Goal: Information Seeking & Learning: Learn about a topic

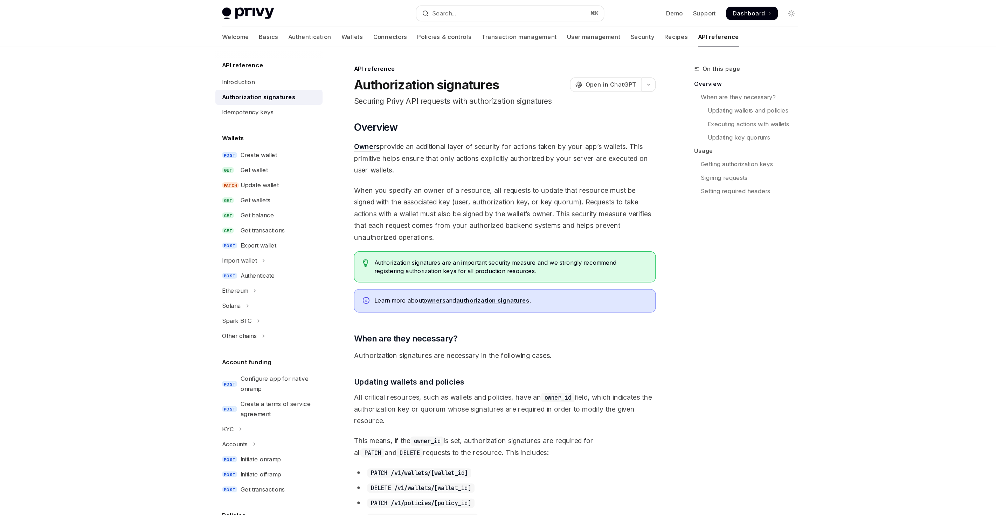
click at [282, 18] on div "Privy Docs home page Search... ⌘ K Demo Support Dashboard Dashboard Search..." at bounding box center [498, 11] width 482 height 22
click at [287, 4] on div "Privy Docs home page Search... ⌘ K Demo Support Dashboard Dashboard Search..." at bounding box center [498, 11] width 482 height 22
click at [294, 9] on img at bounding box center [278, 11] width 43 height 10
type textarea "*"
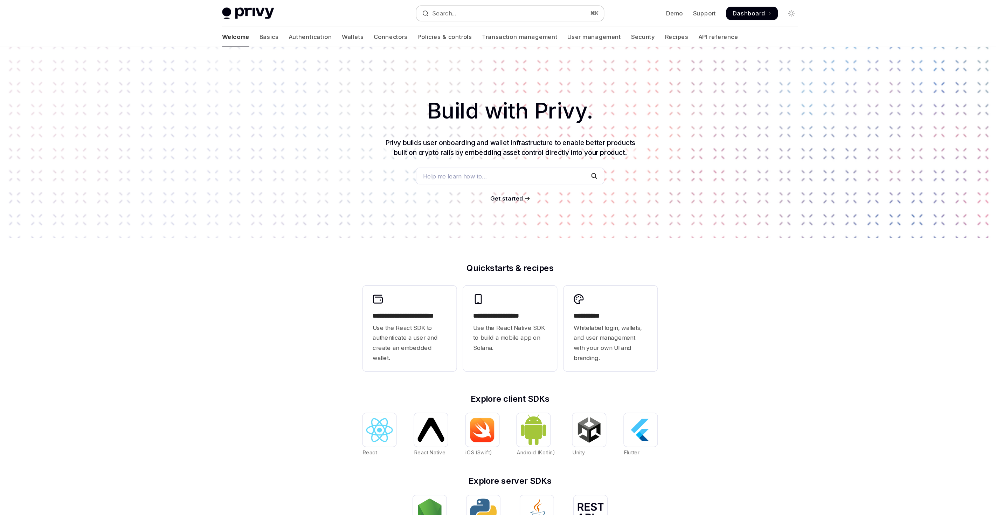
click at [423, 11] on button "Search... ⌘ K" at bounding box center [498, 11] width 157 height 13
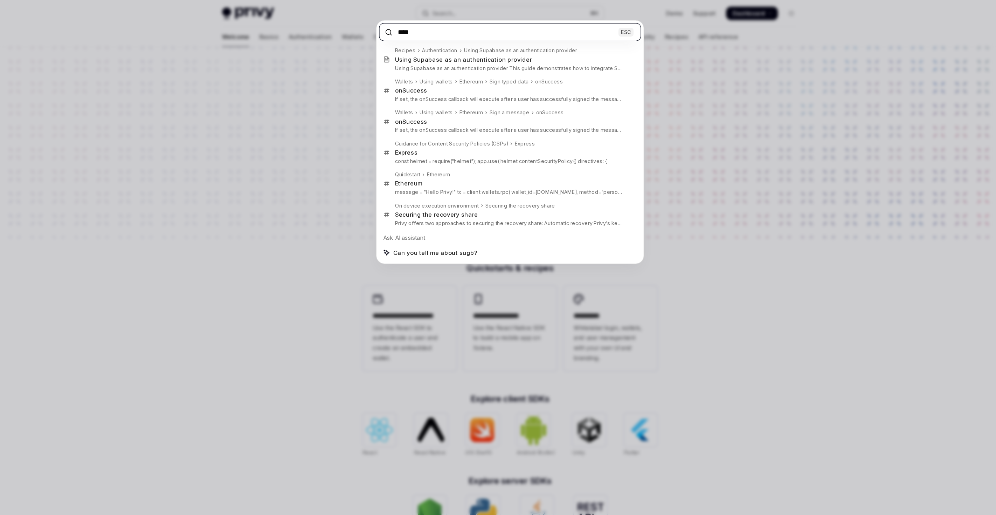
paste input "**********"
type input "**********"
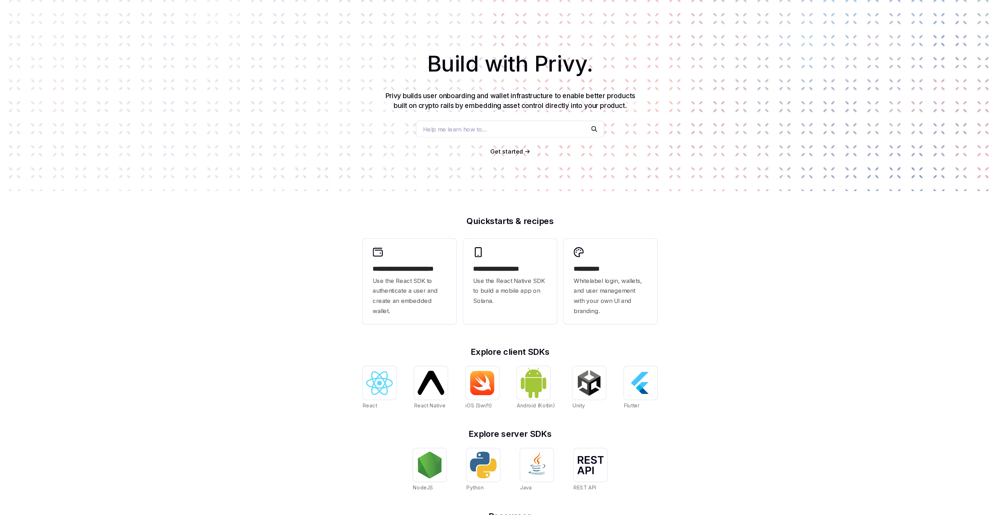
type textarea "*"
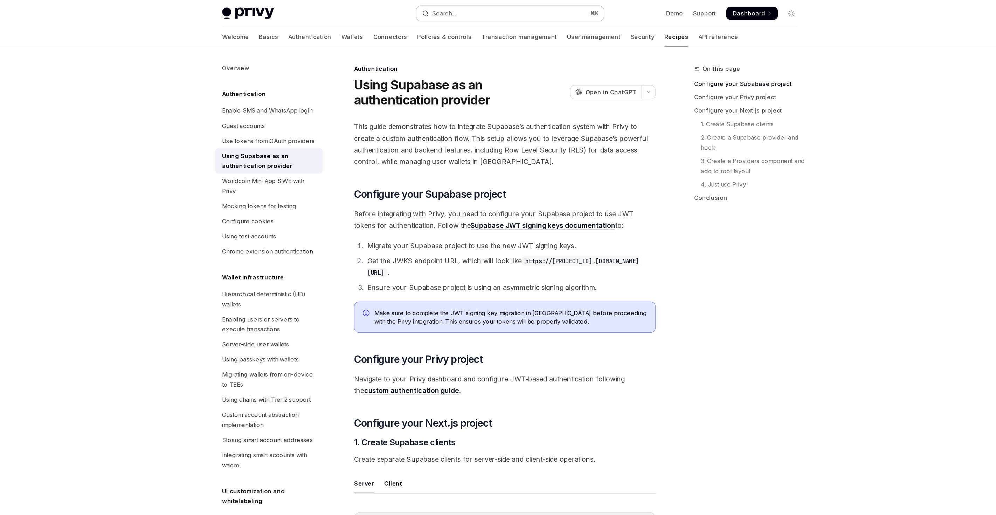
click at [433, 14] on div "Search..." at bounding box center [439, 11] width 28 height 8
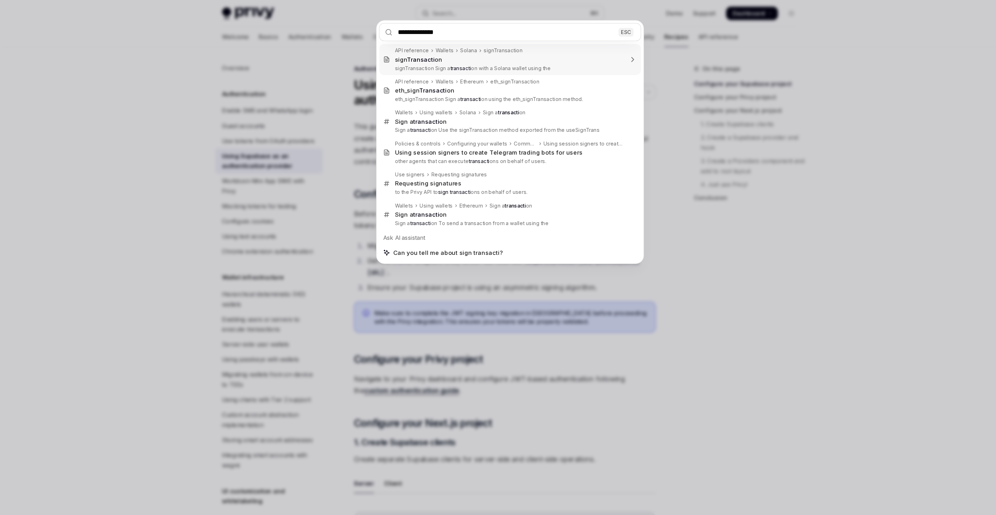
type input "**********"
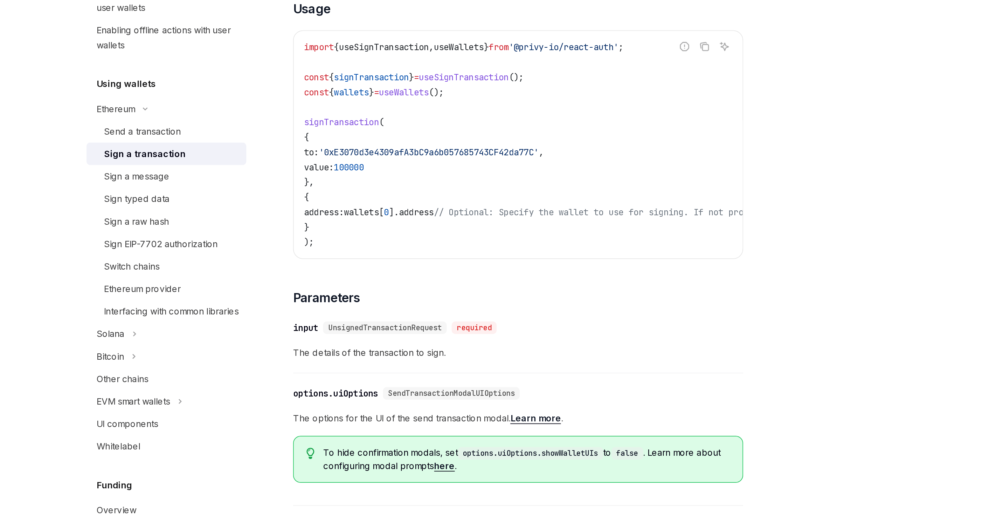
click at [499, 338] on div "To send a transaction from a wallet using the React SDK, use the signTransactio…" at bounding box center [494, 361] width 253 height 495
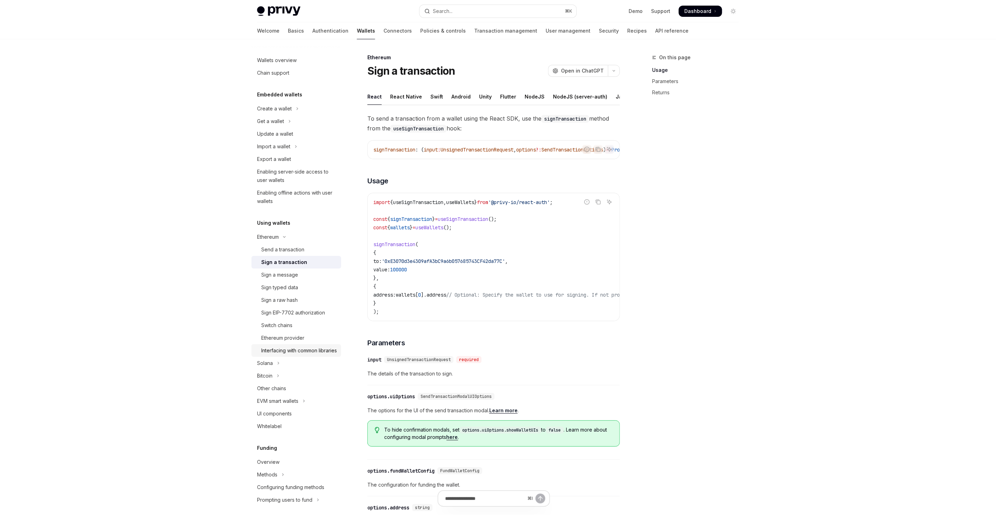
click at [283, 354] on div "Interfacing with common libraries" at bounding box center [299, 350] width 76 height 8
type textarea "*"
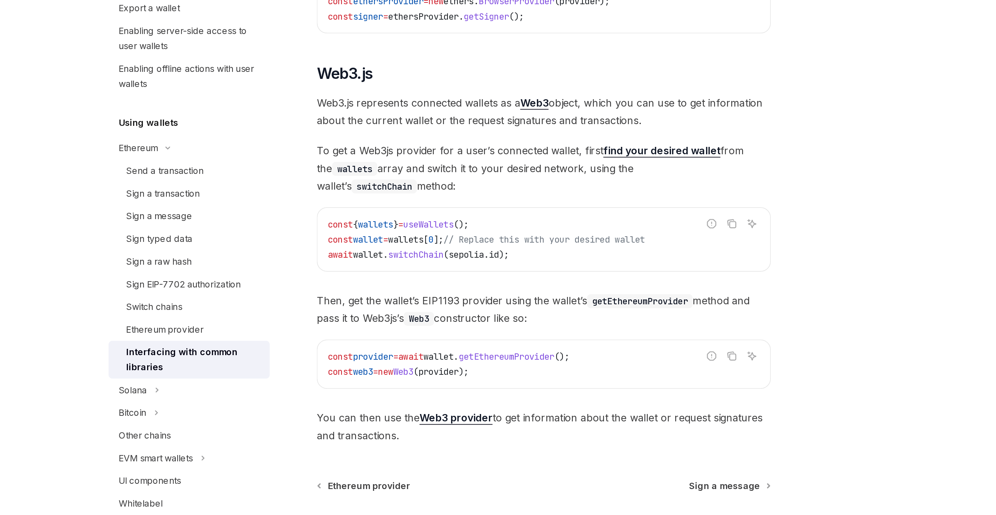
scroll to position [727, 0]
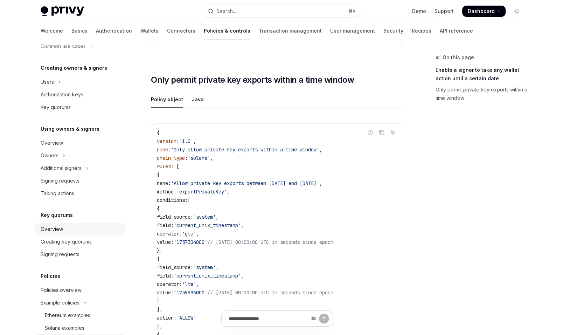
scroll to position [129, 0]
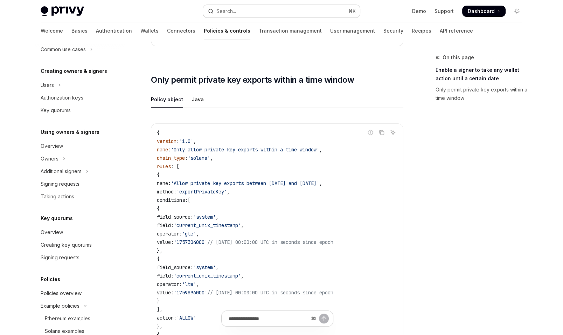
click at [221, 11] on div "Search..." at bounding box center [227, 11] width 20 height 8
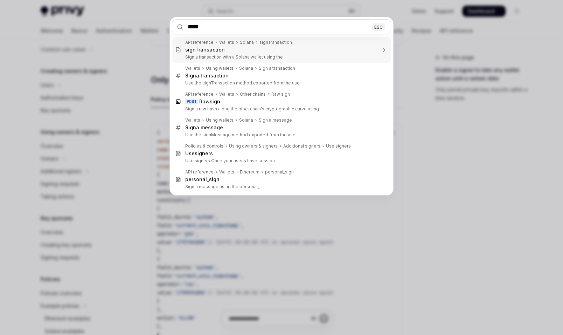
type input "******"
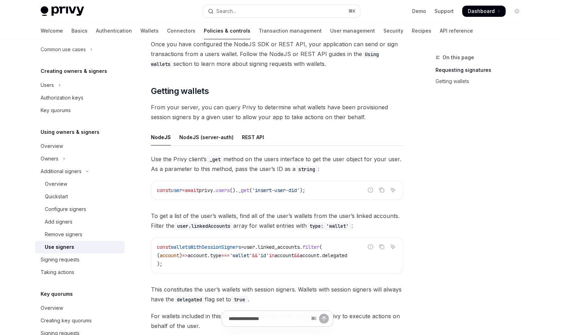
scroll to position [226, 0]
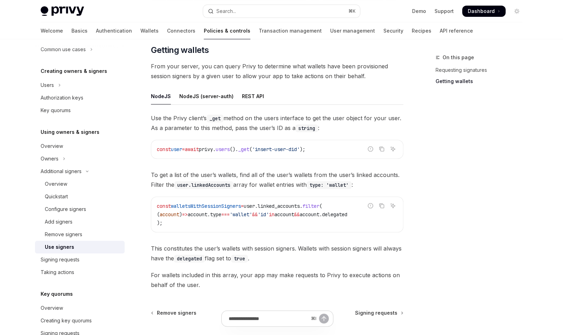
click at [221, 204] on span "walletsWithSessionSigners" at bounding box center [206, 206] width 70 height 6
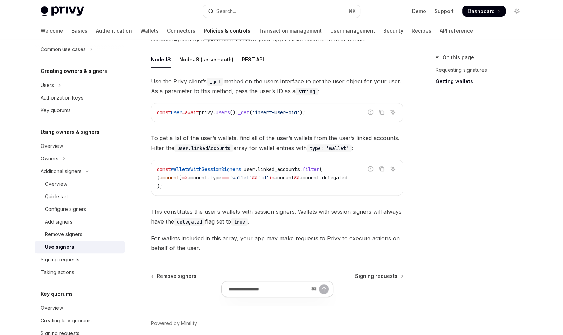
scroll to position [295, 0]
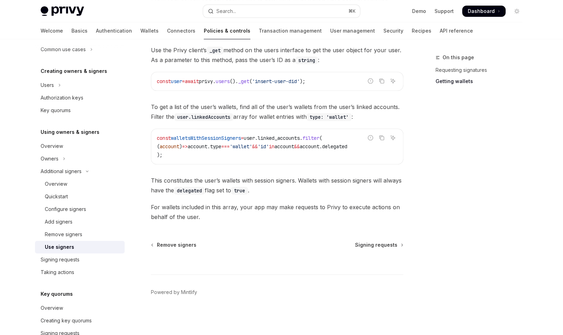
click at [383, 249] on div "⌘ I" at bounding box center [277, 261] width 253 height 26
click at [383, 245] on span "Signing requests" at bounding box center [376, 244] width 42 height 7
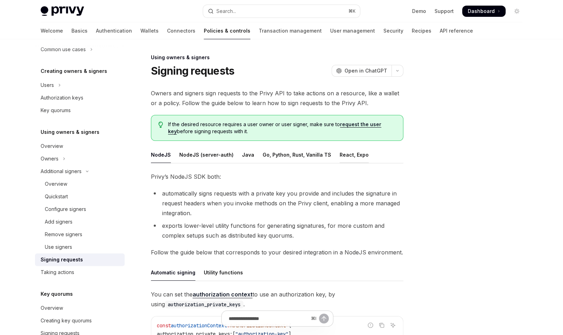
click at [342, 151] on div "React, Expo" at bounding box center [354, 154] width 29 height 16
type textarea "*"
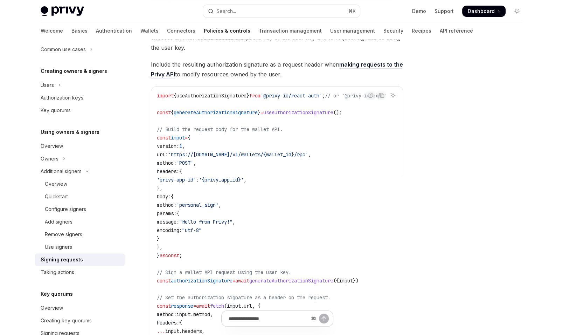
scroll to position [186, 0]
click at [224, 110] on span "generateAuthorizationSignature" at bounding box center [216, 111] width 84 height 6
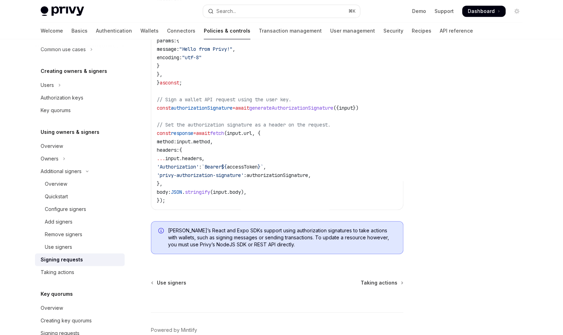
scroll to position [358, 0]
click at [229, 7] on div "Search..." at bounding box center [227, 11] width 20 height 8
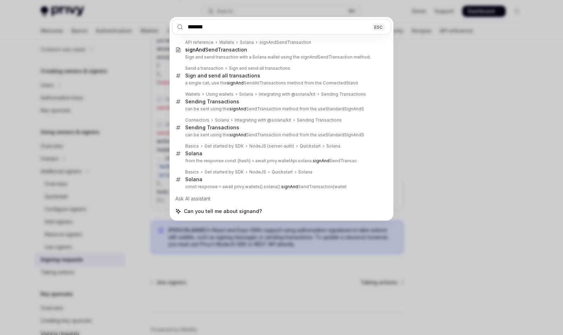
type input "*******"
click at [122, 118] on div "******* ESC API reference Wallets Solana signAndSendTransaction signAnd SendTra…" at bounding box center [281, 167] width 563 height 335
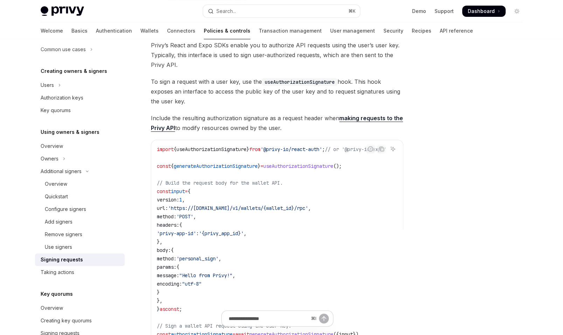
scroll to position [10, 0]
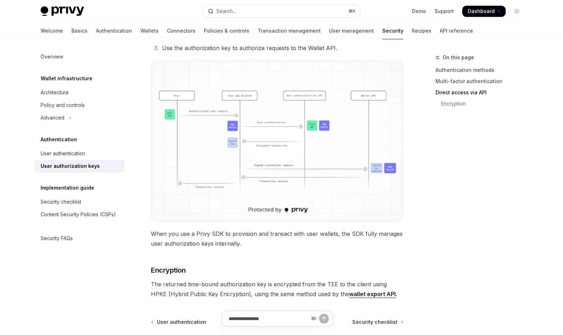
scroll to position [596, 0]
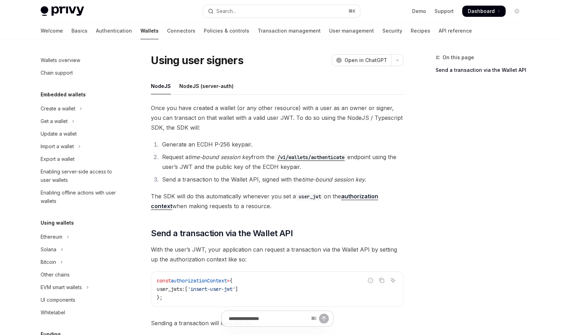
click at [266, 122] on span "Once you have created a wallet (or any other resource) with a user as an owner …" at bounding box center [277, 117] width 253 height 29
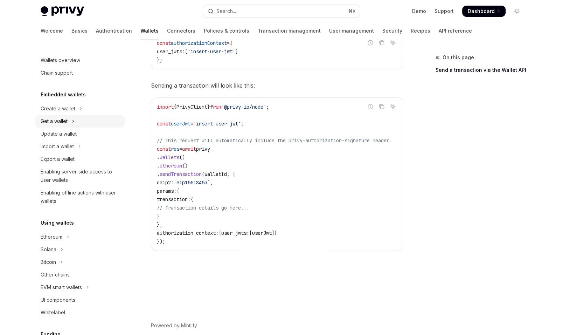
click at [71, 124] on button "Get a wallet" at bounding box center [80, 121] width 90 height 13
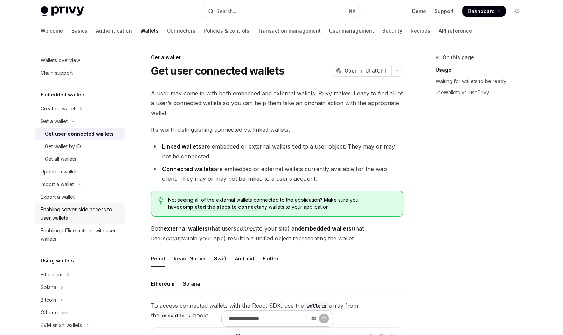
click at [78, 211] on div "Enabling server-side access to user wallets" at bounding box center [81, 213] width 80 height 17
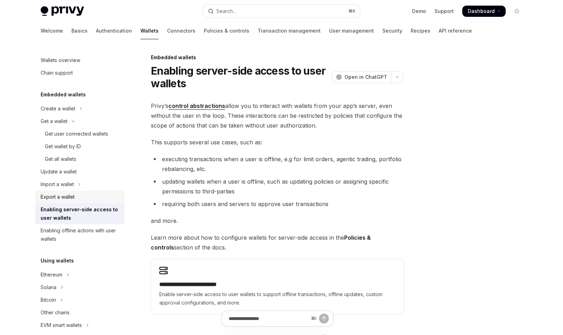
click at [80, 197] on div "Export a wallet" at bounding box center [81, 197] width 80 height 8
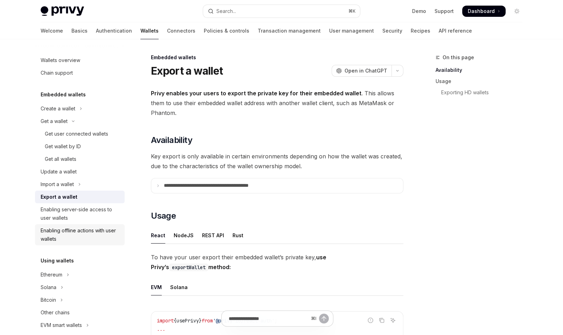
click at [84, 233] on div "Enabling offline actions with user wallets" at bounding box center [81, 234] width 80 height 17
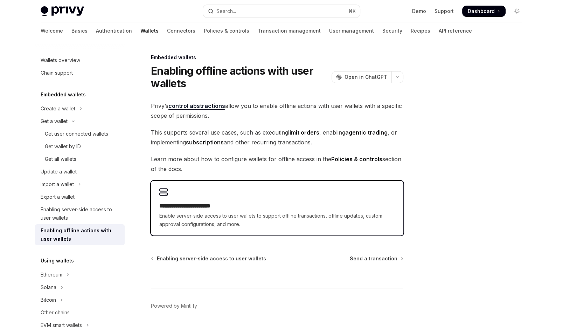
click at [210, 218] on span "Enable server-side access to user wallets to support offline transactions, offl…" at bounding box center [277, 220] width 236 height 17
type textarea "*"
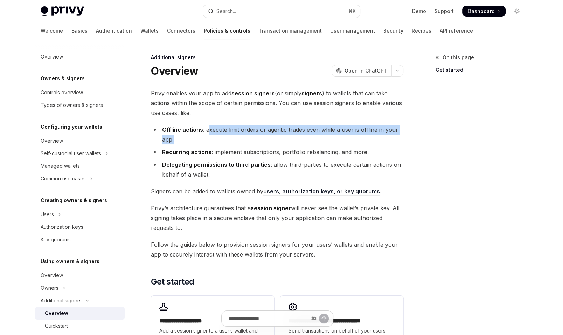
drag, startPoint x: 209, startPoint y: 129, endPoint x: 232, endPoint y: 139, distance: 24.9
click at [232, 139] on li "Offline actions : execute limit orders or agentic trades even while a user is o…" at bounding box center [277, 135] width 253 height 20
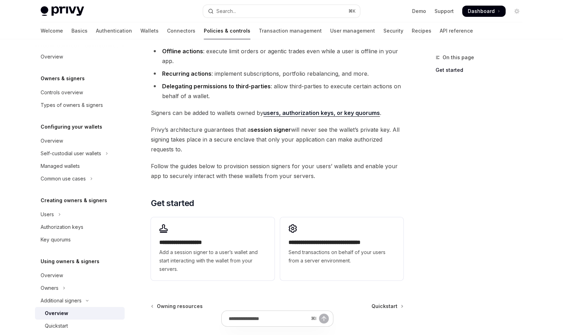
scroll to position [79, 0]
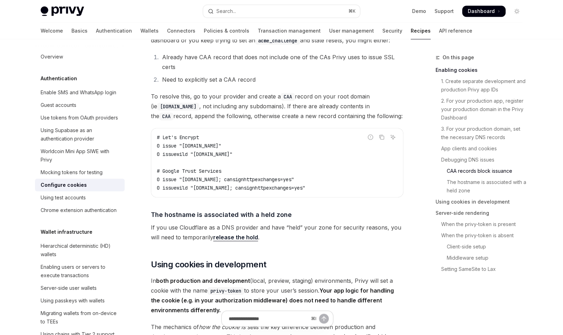
scroll to position [1032, 0]
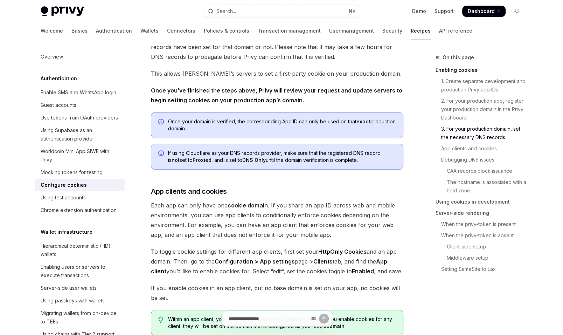
scroll to position [303, 0]
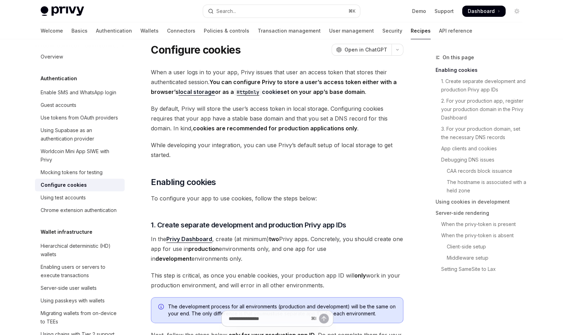
scroll to position [22, 0]
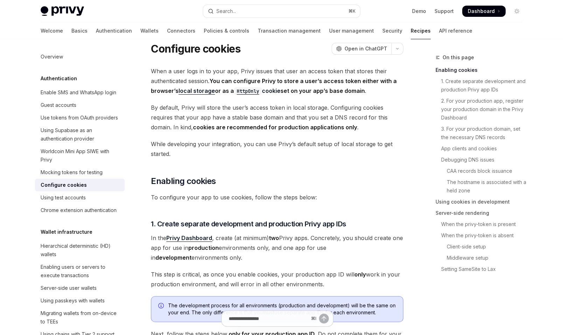
click at [274, 125] on strong "cookies are recommended for production applications only" at bounding box center [275, 127] width 164 height 7
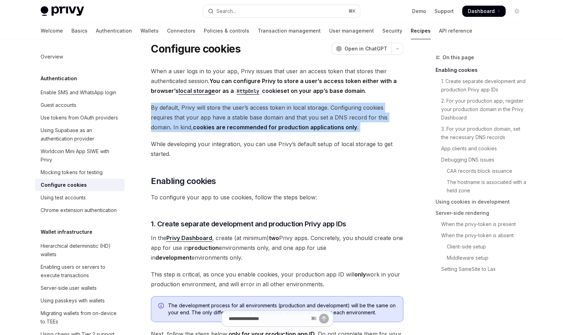
click at [274, 125] on strong "cookies are recommended for production applications only" at bounding box center [275, 127] width 164 height 7
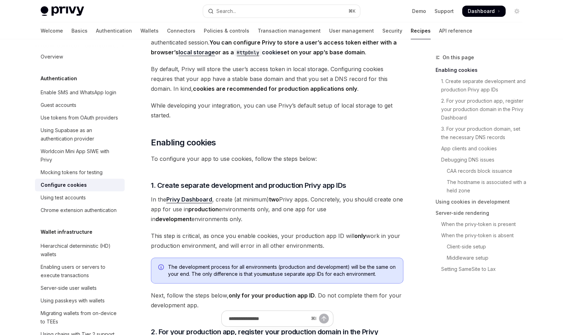
scroll to position [61, 0]
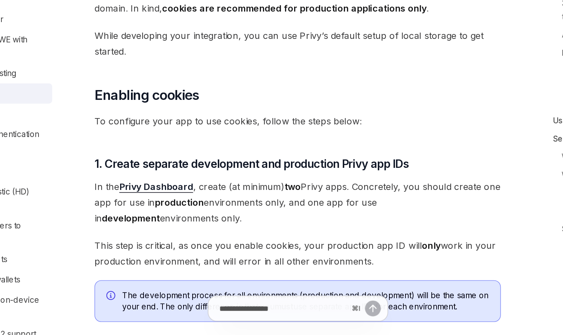
scroll to position [54, 0]
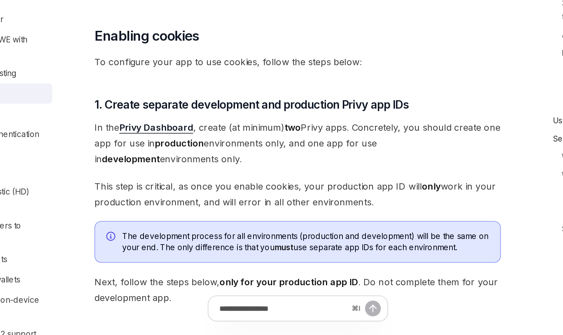
click at [204, 216] on strong "production" at bounding box center [203, 215] width 30 height 7
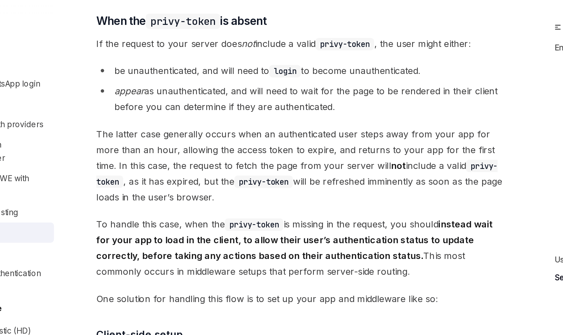
scroll to position [1523, 0]
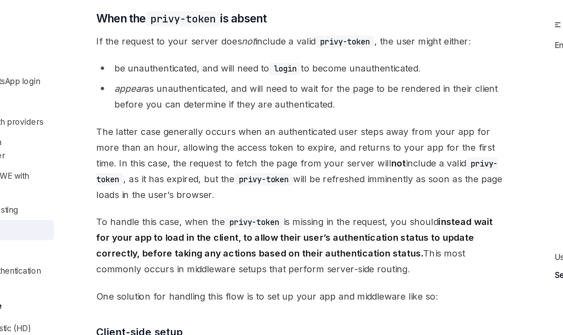
click at [225, 89] on li "be unauthenticated, and will need to login to become unauthenticated." at bounding box center [277, 85] width 253 height 10
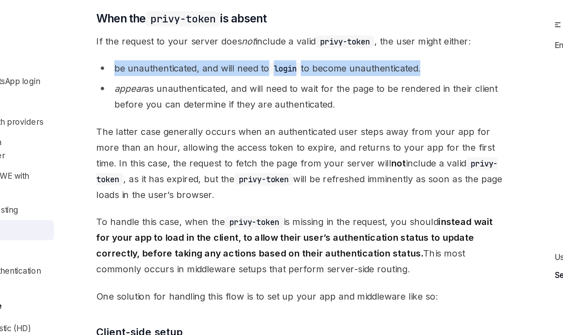
click at [225, 89] on li "be unauthenticated, and will need to login to become unauthenticated." at bounding box center [277, 85] width 253 height 10
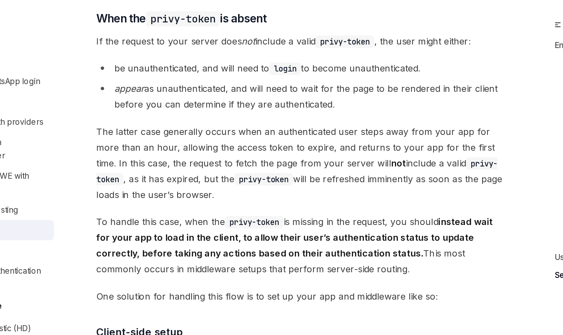
click at [221, 111] on li "appear as unauthenticated, and will need to wait for the page to be rendered in…" at bounding box center [277, 102] width 253 height 20
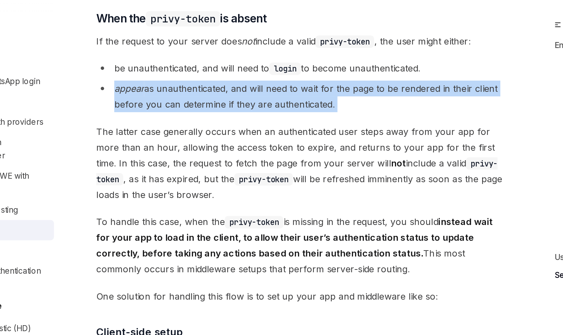
click at [221, 111] on li "appear as unauthenticated, and will need to wait for the page to be rendered in…" at bounding box center [277, 102] width 253 height 20
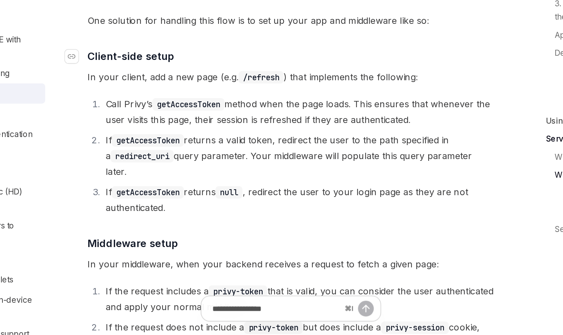
scroll to position [1611, 0]
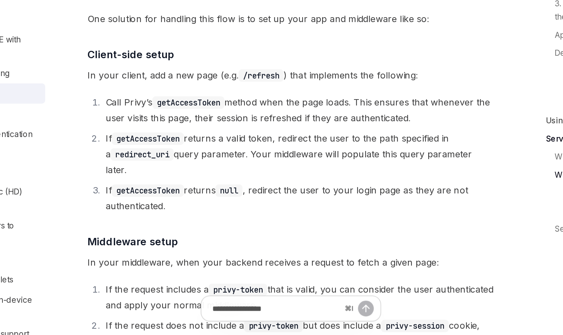
click at [186, 227] on code "redirect_uri" at bounding box center [184, 223] width 39 height 8
copy code "redirect_uri"
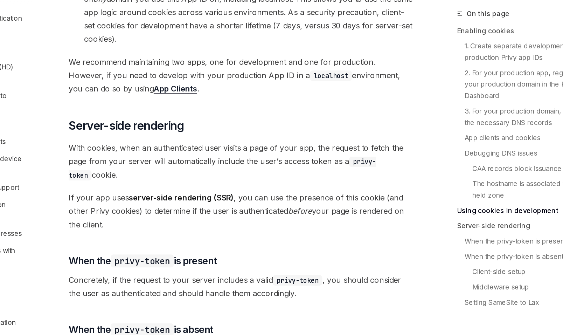
scroll to position [1288, 0]
